Goal: Information Seeking & Learning: Learn about a topic

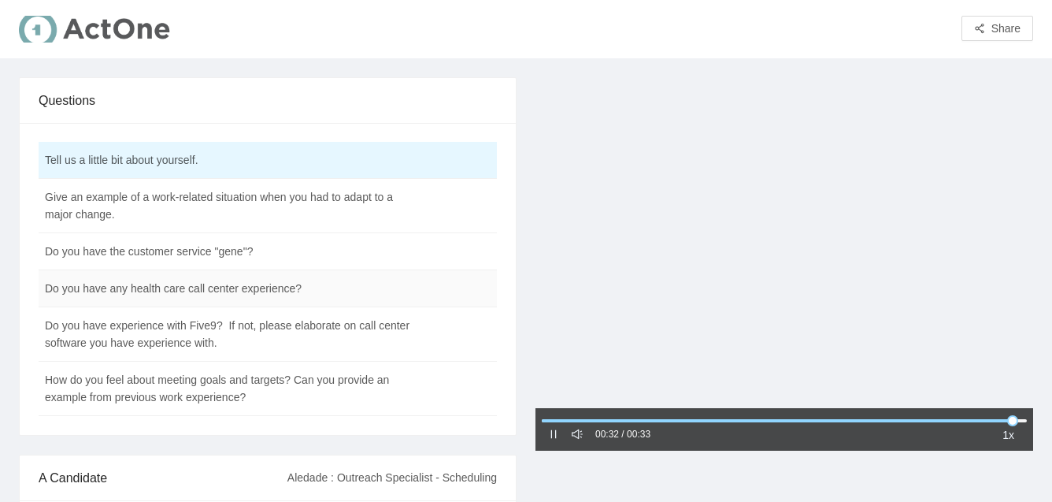
click at [261, 289] on td "Do you have any health care call center experience?" at bounding box center [228, 288] width 379 height 37
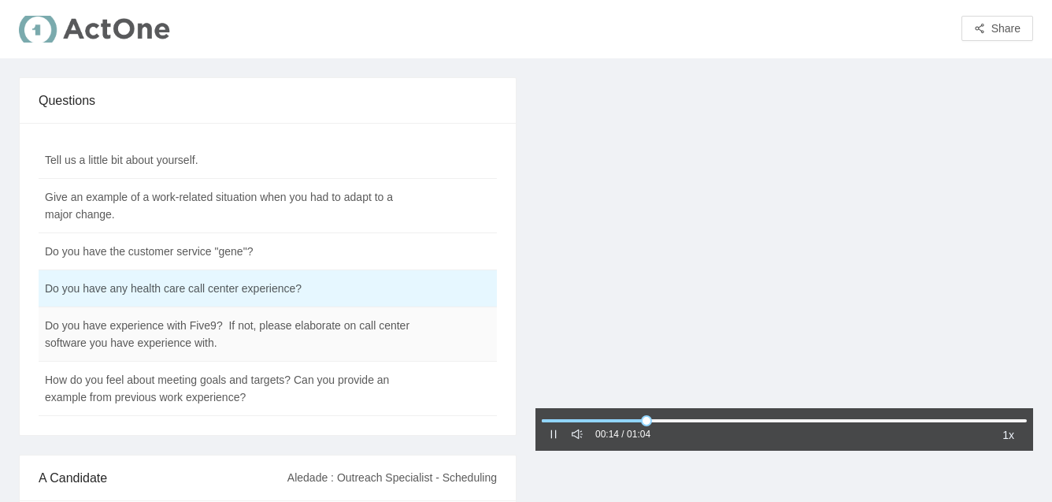
click at [224, 344] on td "Do you have experience with Five9? If not, please elaborate on call center soft…" at bounding box center [228, 334] width 379 height 54
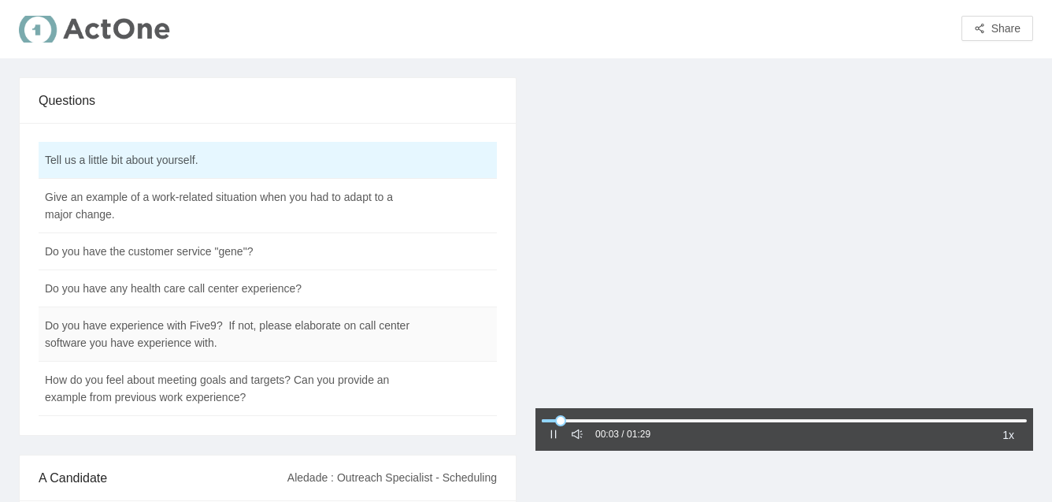
click at [239, 342] on td "Do you have experience with Five9? If not, please elaborate on call center soft…" at bounding box center [228, 334] width 379 height 54
